Goal: Understand process/instructions: Learn how to perform a task or action

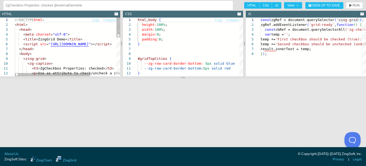
click at [76, 58] on div "<!DOCTYPE html > < html > < head > < meta charset = "utf-8" > < title > ZingGri…" at bounding box center [86, 105] width 142 height 175
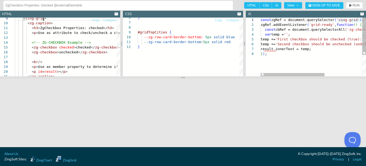
click at [315, 50] on div "const zgRef = document.querySelector ( 'zing-grid' ) ; zgRef.addEventListener (…" at bounding box center [344, 64] width 167 height 93
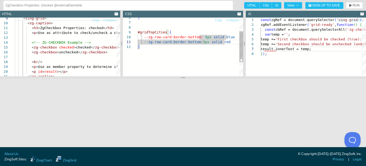
drag, startPoint x: 227, startPoint y: 42, endPoint x: 223, endPoint y: 36, distance: 7.5
click at [223, 42] on div "} #gridTopCities { --zg-row-card-border-bottom: 5px solid blue --zg-row-card-bo…" at bounding box center [190, 47] width 105 height 112
click at [143, 50] on div "} #gridTopCities { --zg-row-card-border-bottom: 5px solid blue --zg-row-card-bo…" at bounding box center [190, 47] width 105 height 112
type textarea "html, body { height:100%; width:100%; margin:0; padding:0; } #gridTopCities { -…"
click at [151, 30] on div "} #gridTopCities { --zg-row-card-border-bottom: 5px solid blue --zg-row-card-bo…" at bounding box center [190, 47] width 105 height 112
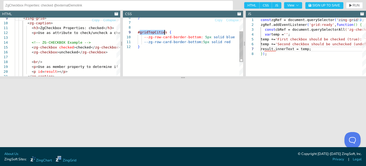
click at [151, 30] on div "} #gridTopCities { --zg-row-card-border-bottom: 5px solid blue --zg-row-card-bo…" at bounding box center [190, 47] width 105 height 112
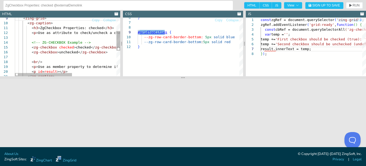
type textarea "<h3>ZgCheckbox Properties: checked</h3> <p>Use as attribute to check/uncheck a …"
click at [67, 32] on div "< p > Use as attribute to check/uncheck a checkbox </ p > < zing-grid > < zg-ca…" at bounding box center [108, 64] width 187 height 175
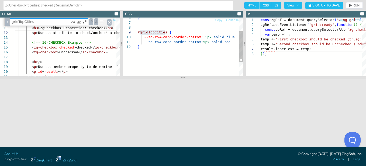
type textarea "gridTopCities"
click at [190, 53] on div "} #gridTopCities { --zg-row-card-border-bottom: 5px solid blue --zg-row-card-bo…" at bounding box center [190, 47] width 105 height 112
click at [224, 41] on div "} #gridTopCities { --zg-row-card-border-bottom: 5px solid blue --zg-row-card-bo…" at bounding box center [190, 47] width 105 height 112
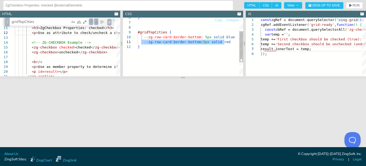
type textarea "html, body { height:100%; width:100%; margin:0; padding:0; } #gridTopCities { -…"
drag, startPoint x: 227, startPoint y: 42, endPoint x: 141, endPoint y: 38, distance: 86.1
click at [141, 38] on div "} #gridTopCities { --zg-row-card-border-bottom: 5px solid blue --zg-row-card-bo…" at bounding box center [190, 47] width 105 height 112
